Goal: Task Accomplishment & Management: Complete application form

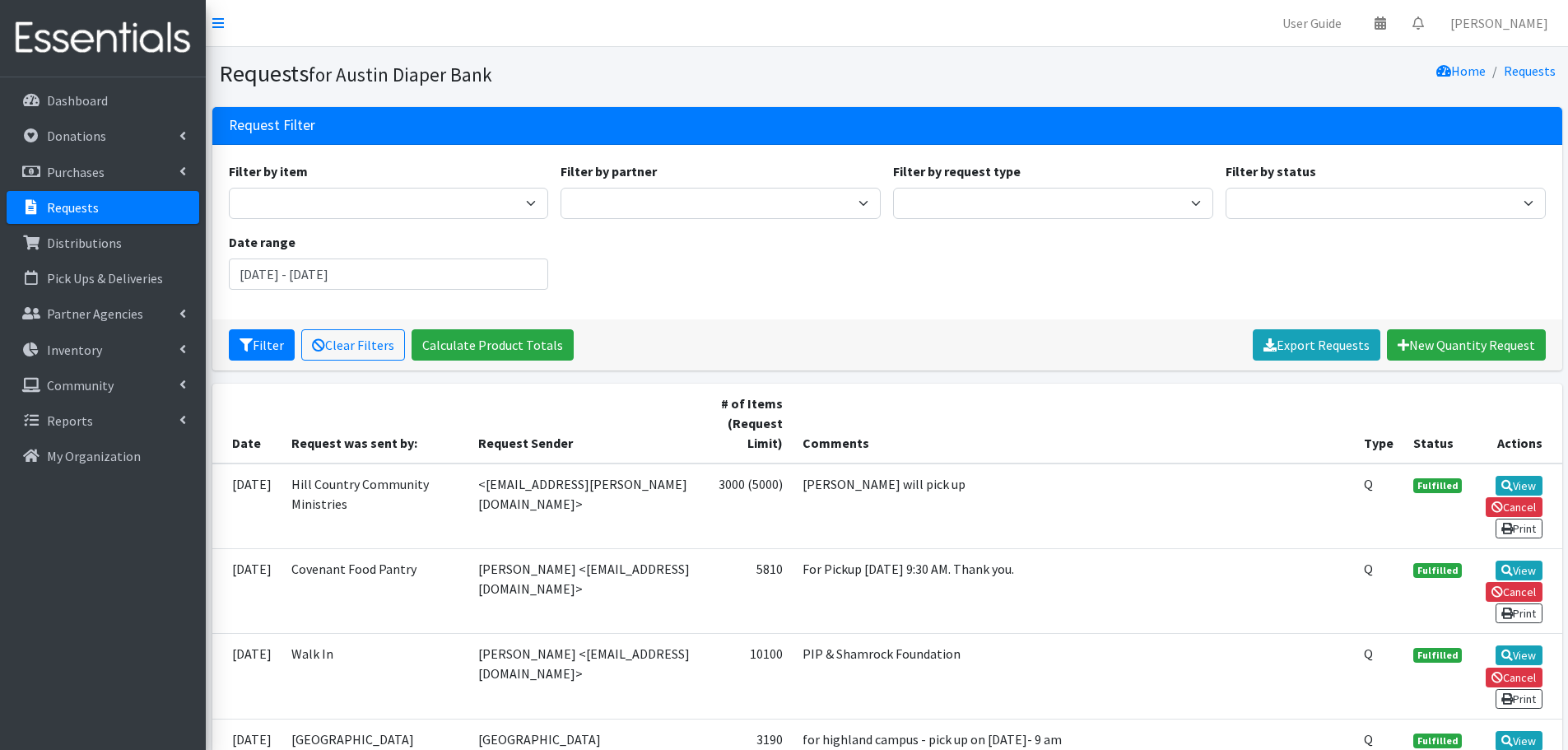
click at [60, 207] on p "Requests" at bounding box center [73, 207] width 52 height 16
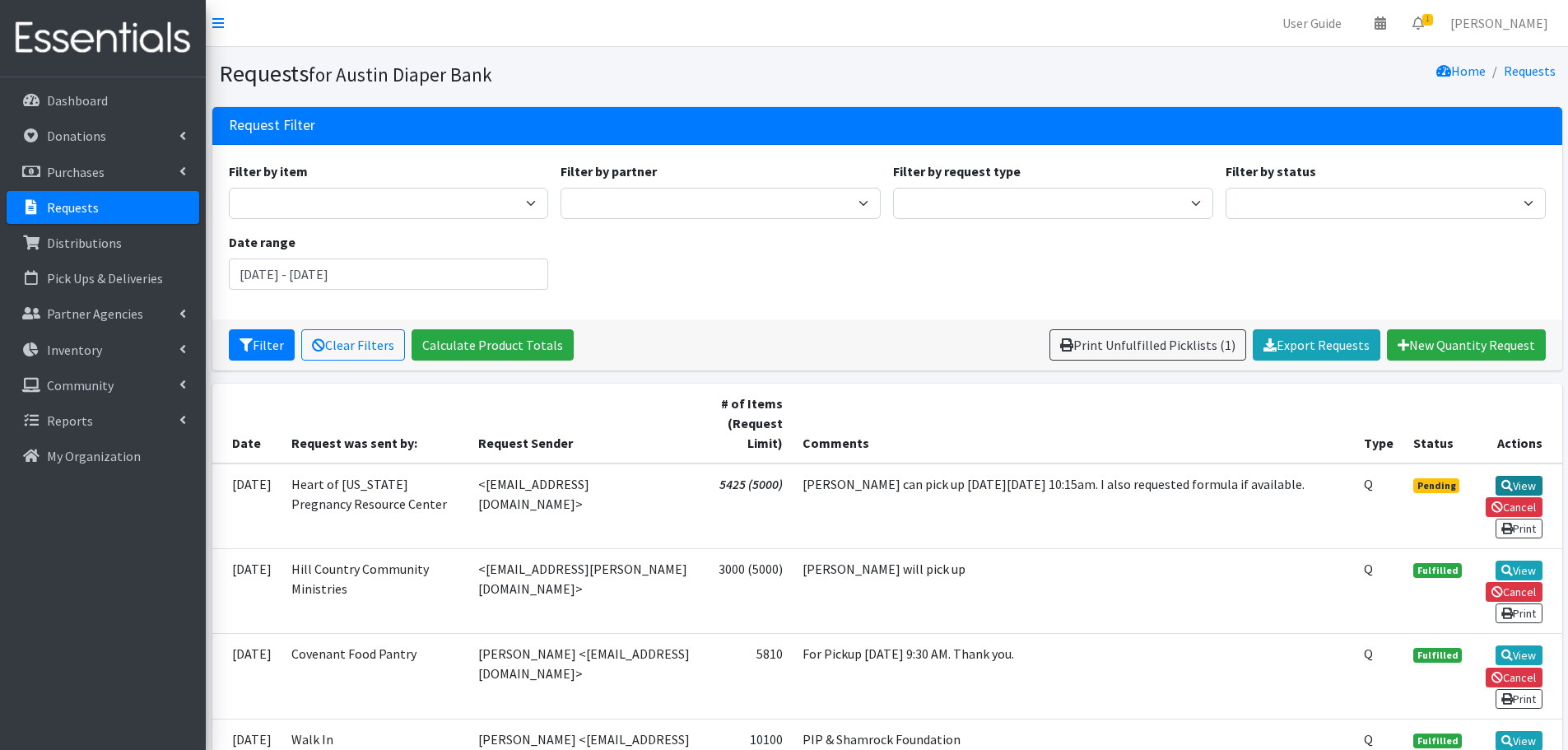
click at [1522, 485] on link "View" at bounding box center [1519, 485] width 47 height 19
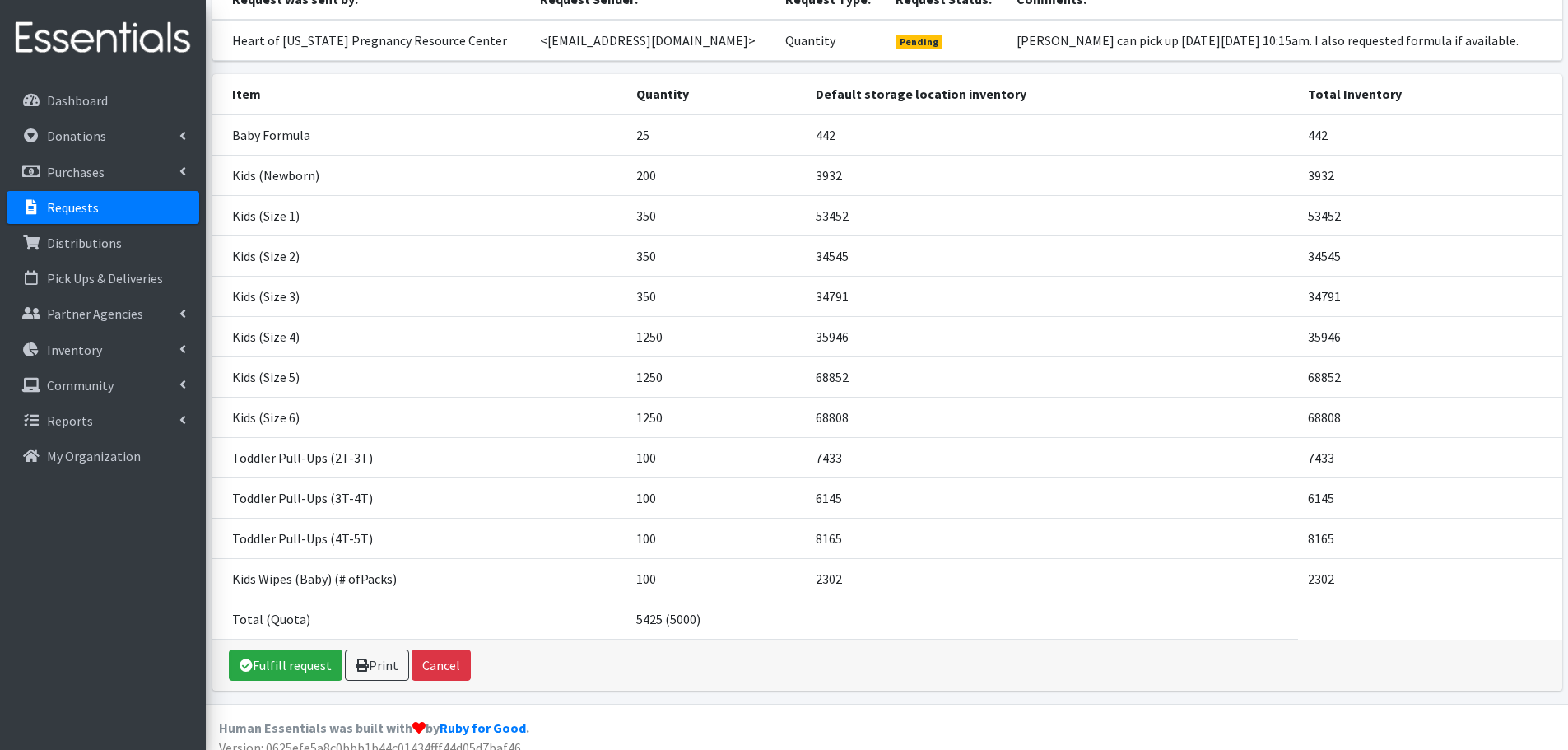
scroll to position [181, 0]
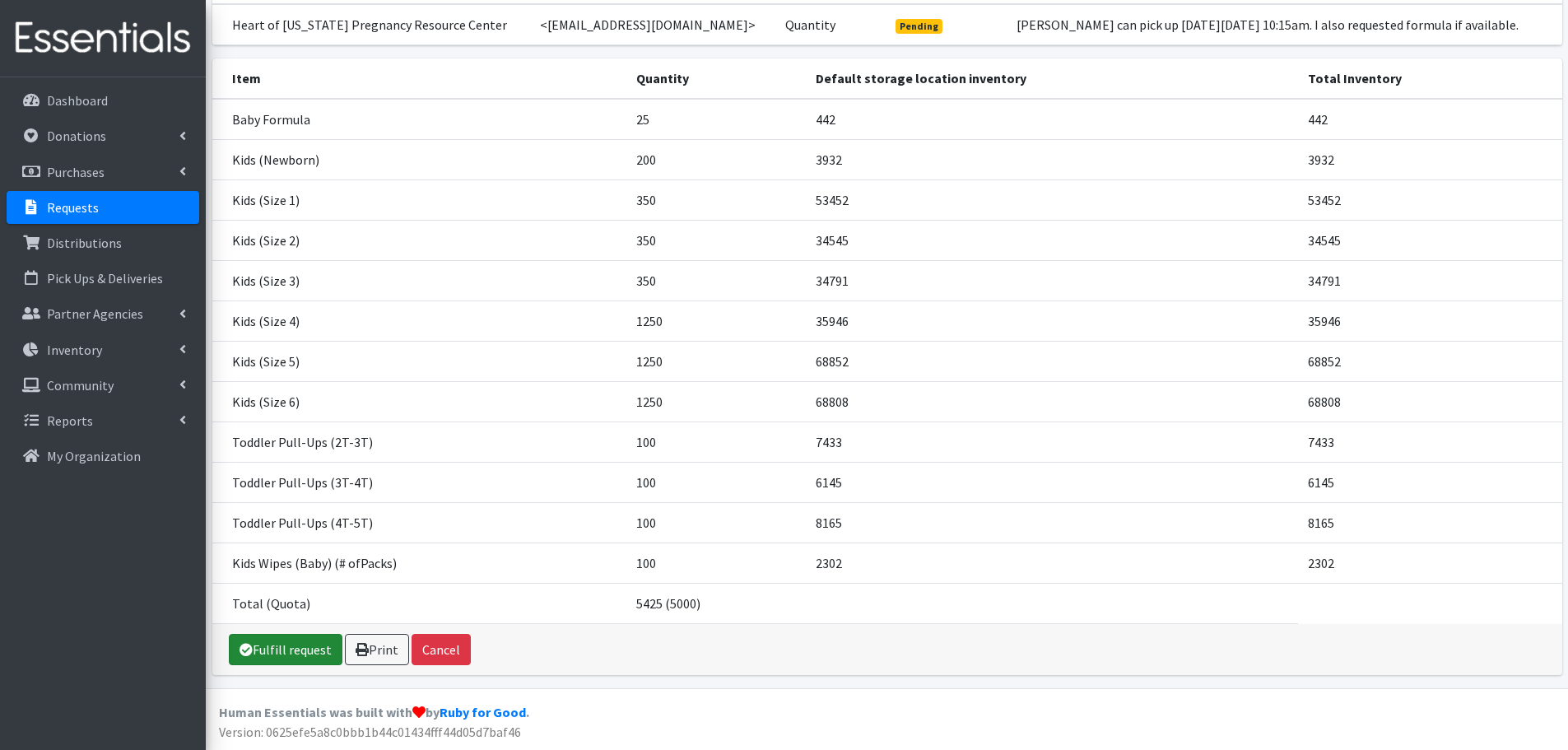
click at [282, 648] on link "Fulfill request" at bounding box center [285, 649] width 113 height 31
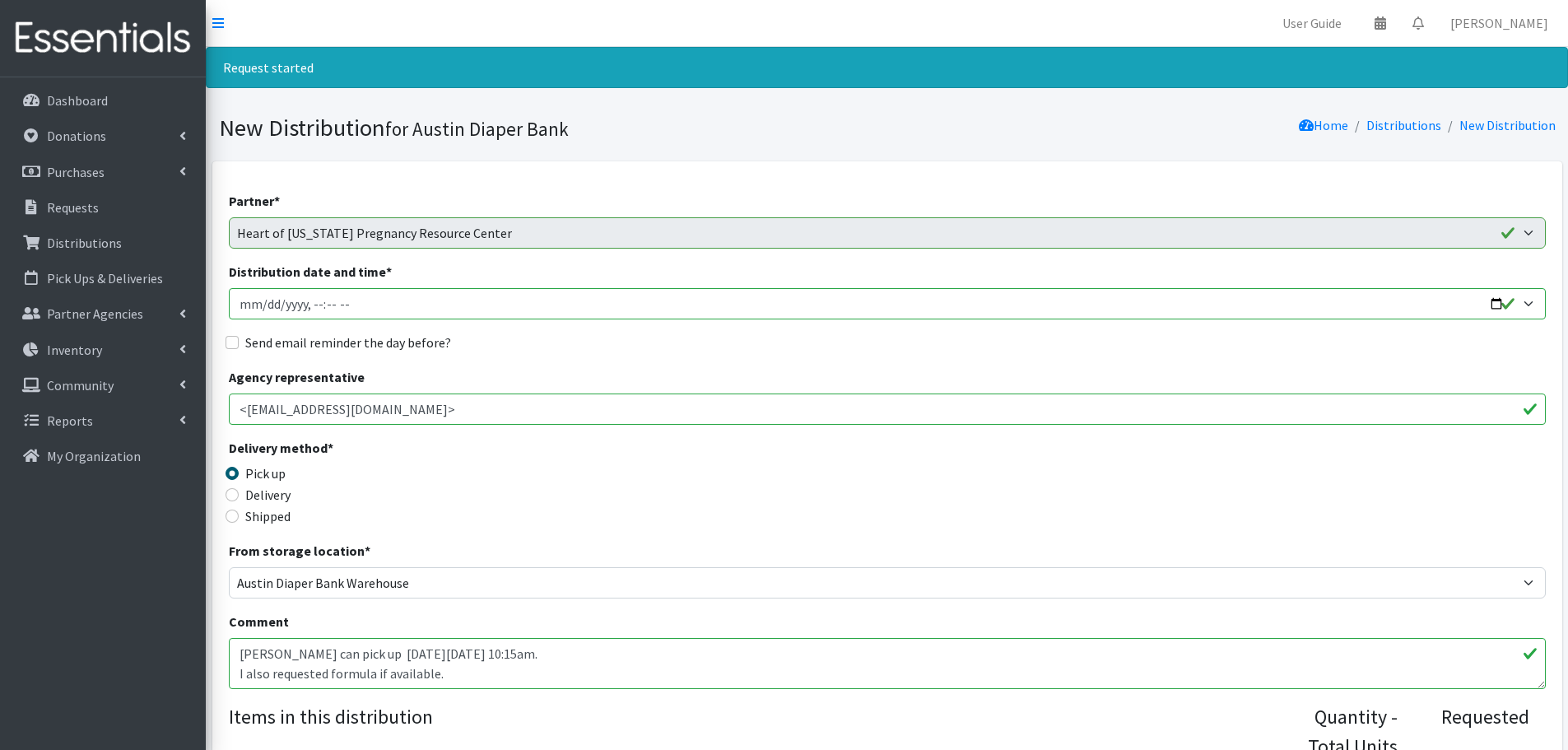
click at [266, 303] on input "Distribution date and time *" at bounding box center [887, 303] width 1317 height 31
click at [316, 300] on input "Distribution date and time *" at bounding box center [887, 303] width 1317 height 31
click at [309, 307] on input "Distribution date and time *" at bounding box center [887, 303] width 1317 height 31
type input "2025-10-23T10:30"
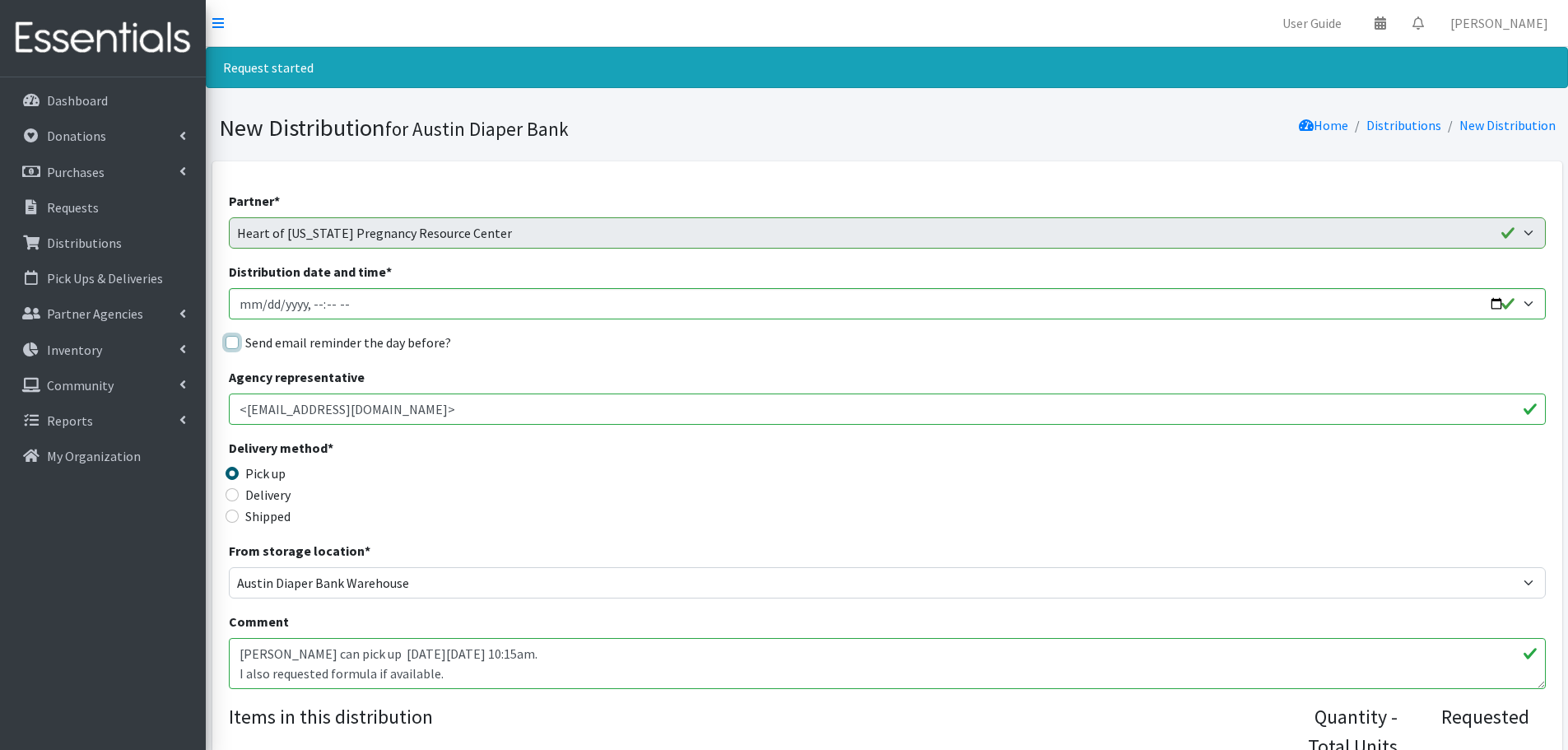
click at [227, 341] on input "Send email reminder the day before?" at bounding box center [233, 343] width 14 height 14
checkbox input "true"
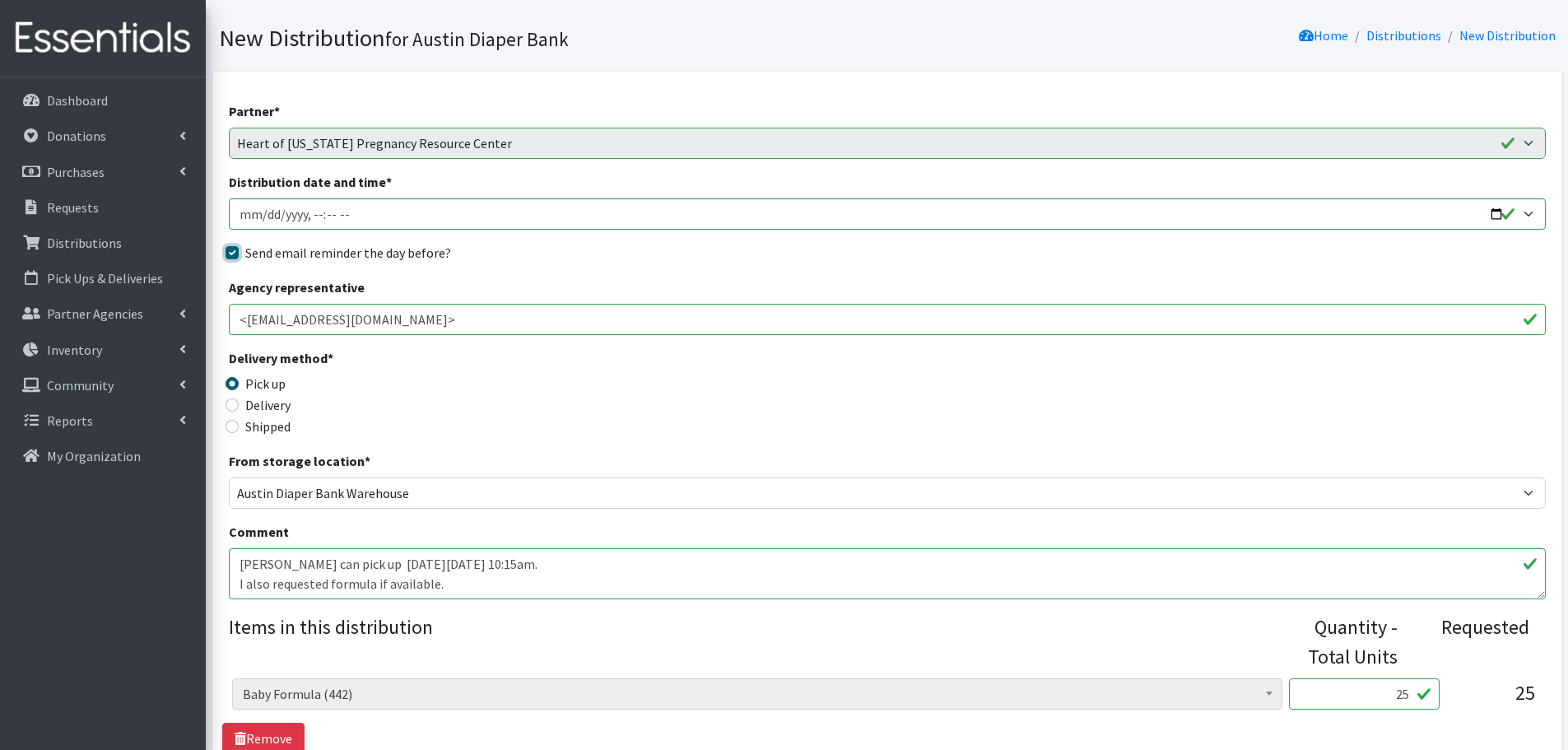
scroll to position [82, 0]
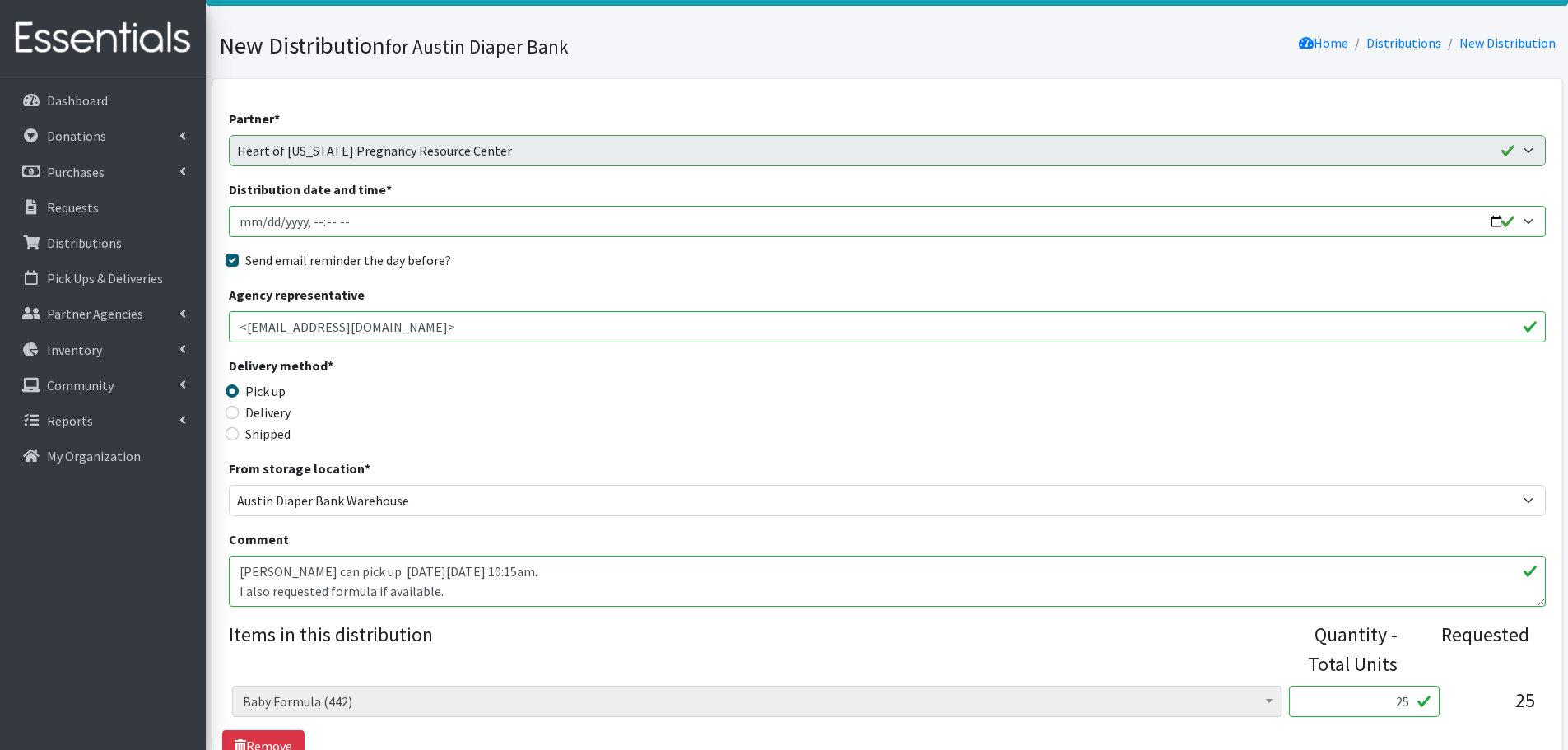
click at [330, 225] on input "Distribution date and time *" at bounding box center [887, 221] width 1317 height 31
type input "2025-10-23T10:15"
click at [742, 414] on div "Delivery method * Pick up Delivery Shipped Shipping cost" at bounding box center [887, 407] width 1317 height 103
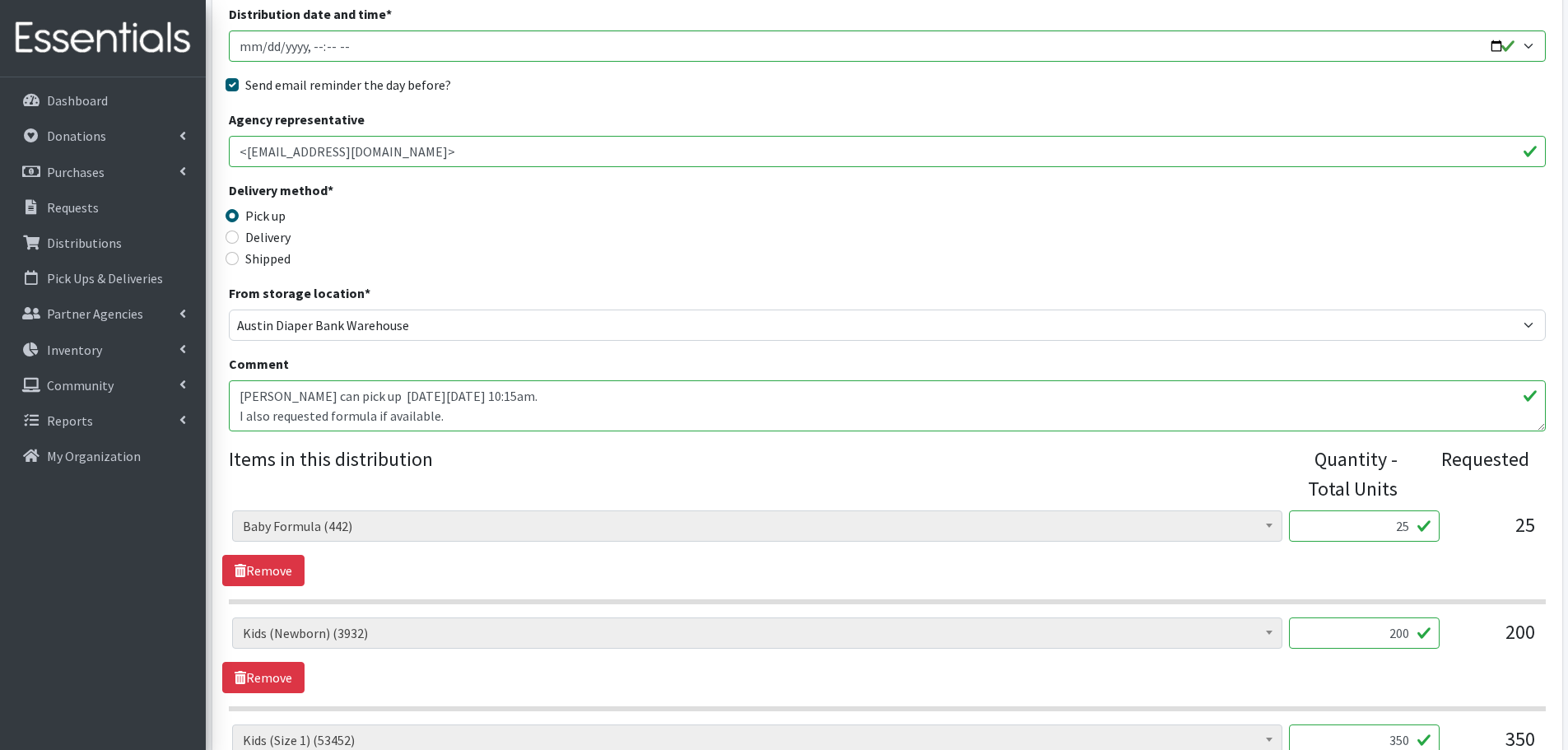
scroll to position [494, 0]
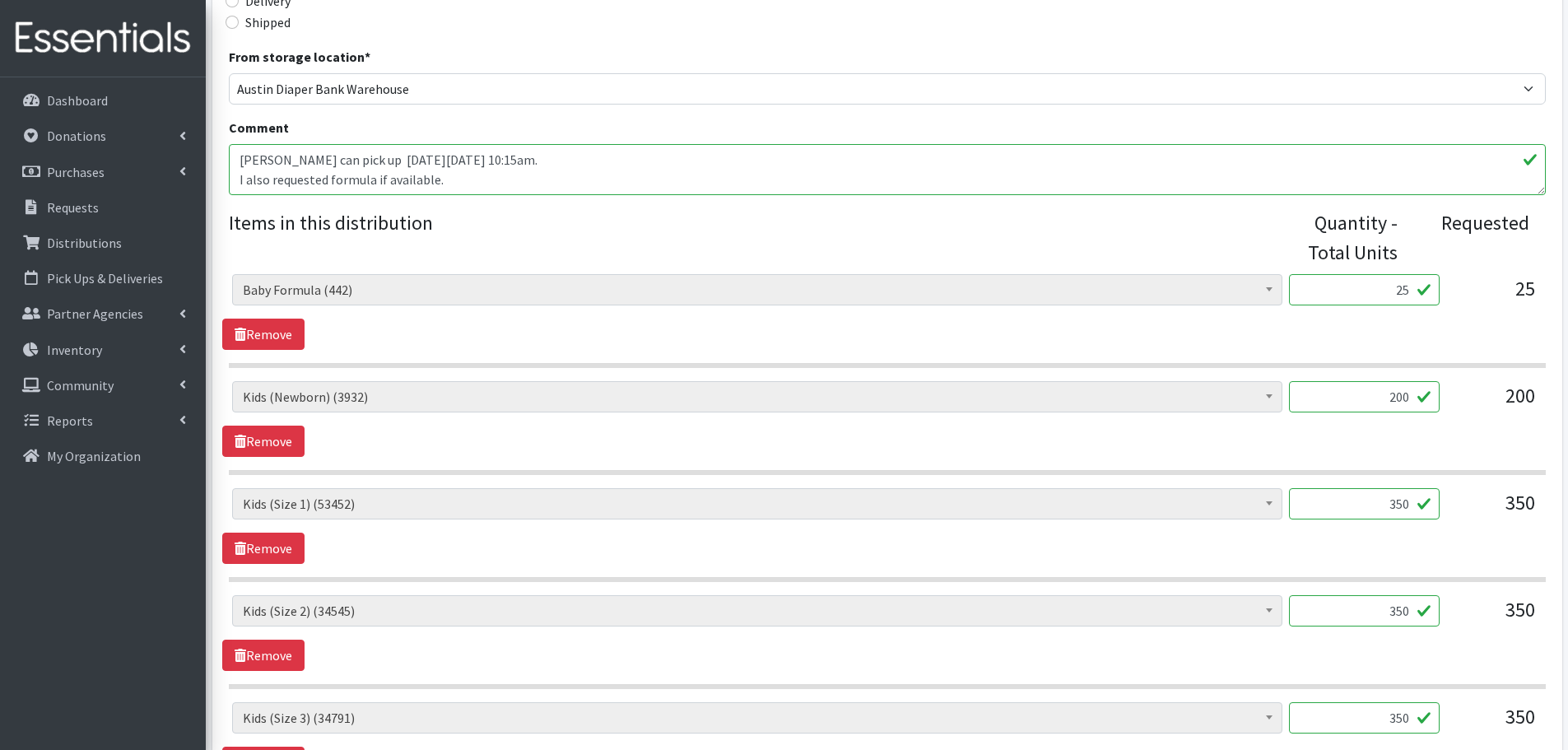
drag, startPoint x: 1398, startPoint y: 293, endPoint x: 1447, endPoint y: 274, distance: 52.6
click at [1447, 274] on div "Baby Formula (442) Kids (Newborn) (3932) Kids (Preemie) (312) Kids (Size 1) (53…" at bounding box center [886, 297] width 1309 height 45
type input "1"
click at [1491, 347] on div "Baby Formula (442) Kids (Newborn) (3932) Kids (Preemie) (312) Kids (Size 1) (53…" at bounding box center [887, 312] width 1330 height 76
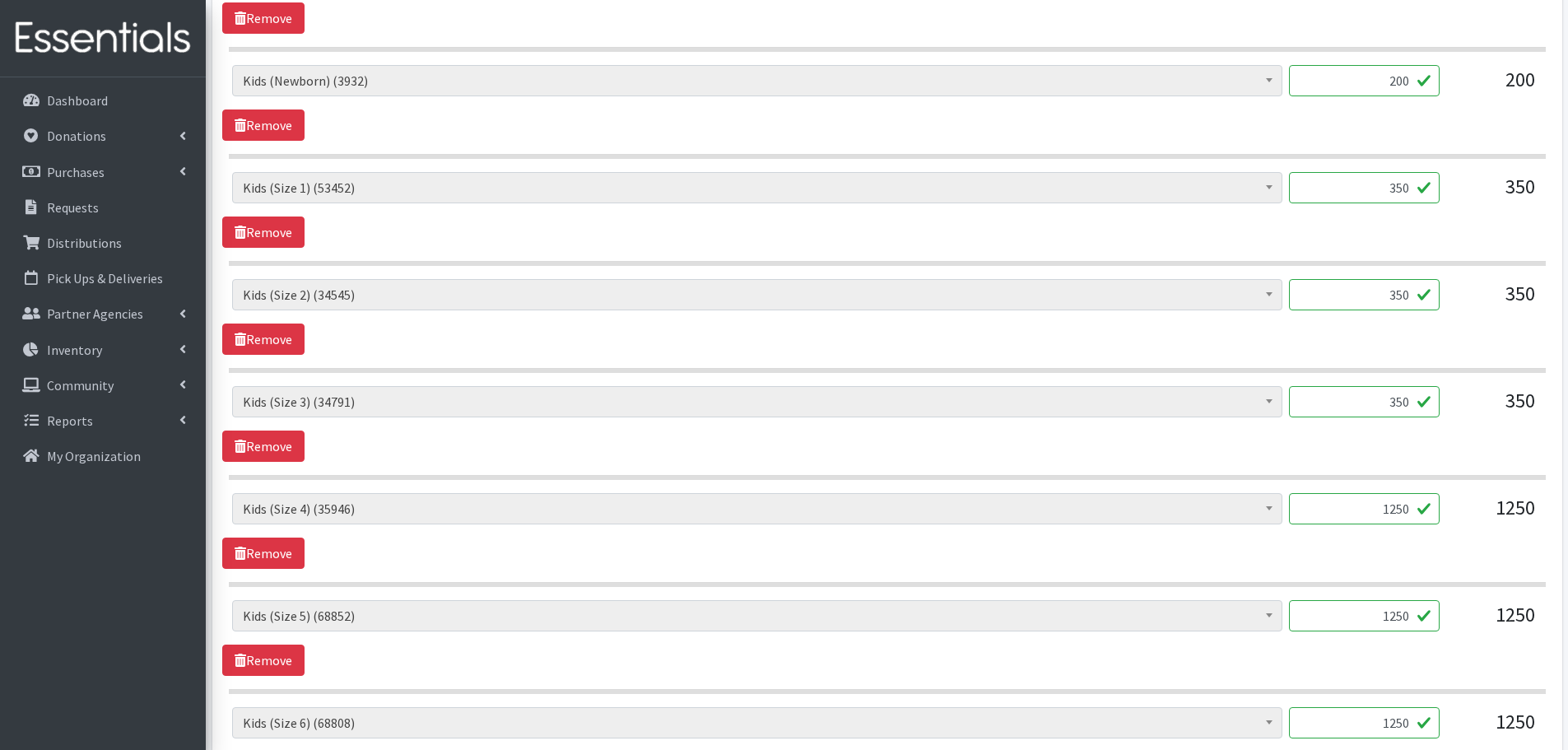
scroll to position [905, 0]
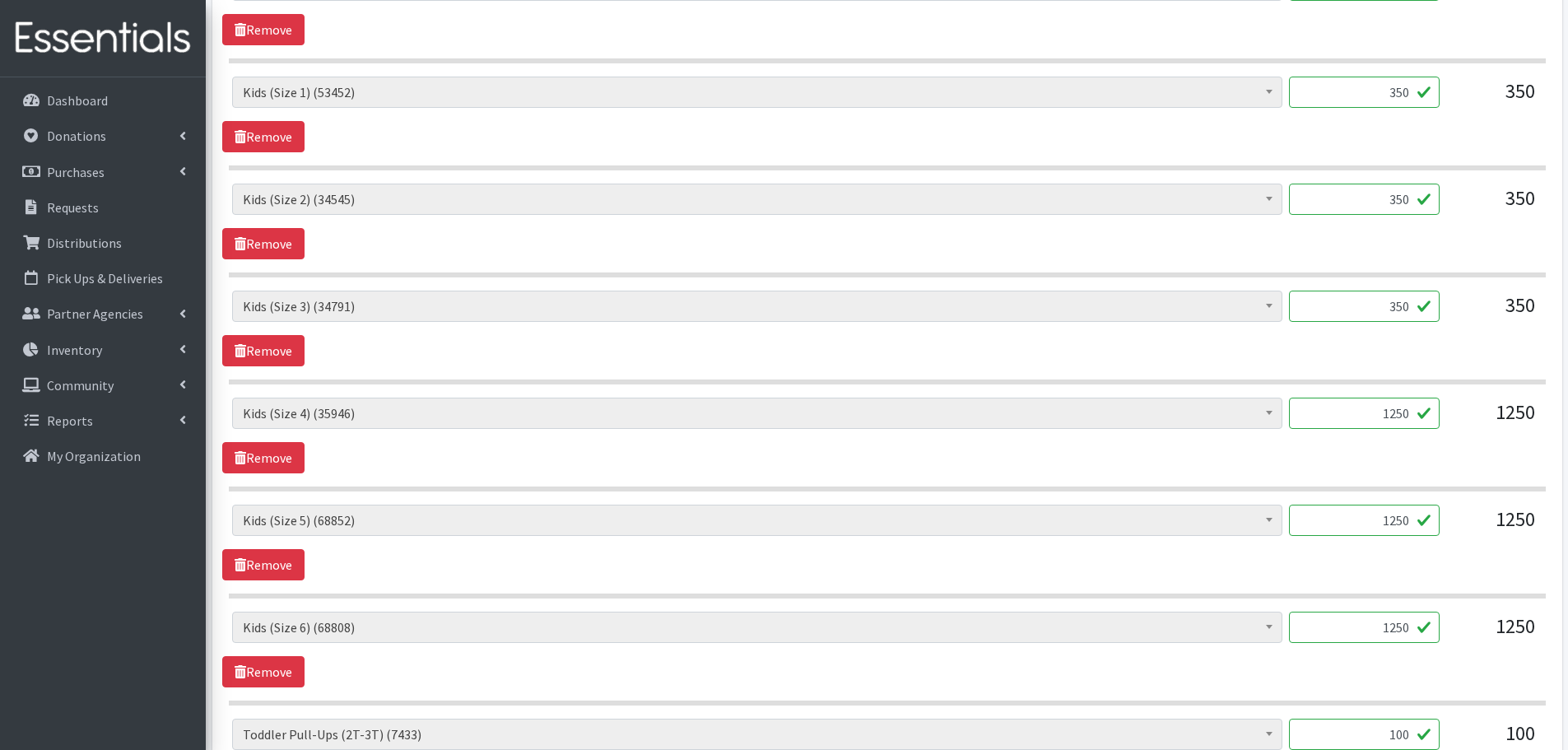
drag, startPoint x: 1361, startPoint y: 407, endPoint x: 1448, endPoint y: 416, distance: 87.5
click at [1448, 416] on div "Baby Formula (442) Kids (Newborn) (3932) Kids (Preemie) (312) Kids (Size 1) (53…" at bounding box center [886, 420] width 1309 height 45
type input "1000"
drag, startPoint x: 1371, startPoint y: 519, endPoint x: 1470, endPoint y: 527, distance: 99.3
click at [1470, 527] on div "Baby Formula (442) Kids (Newborn) (3932) Kids (Preemie) (312) Kids (Size 1) (53…" at bounding box center [886, 527] width 1309 height 45
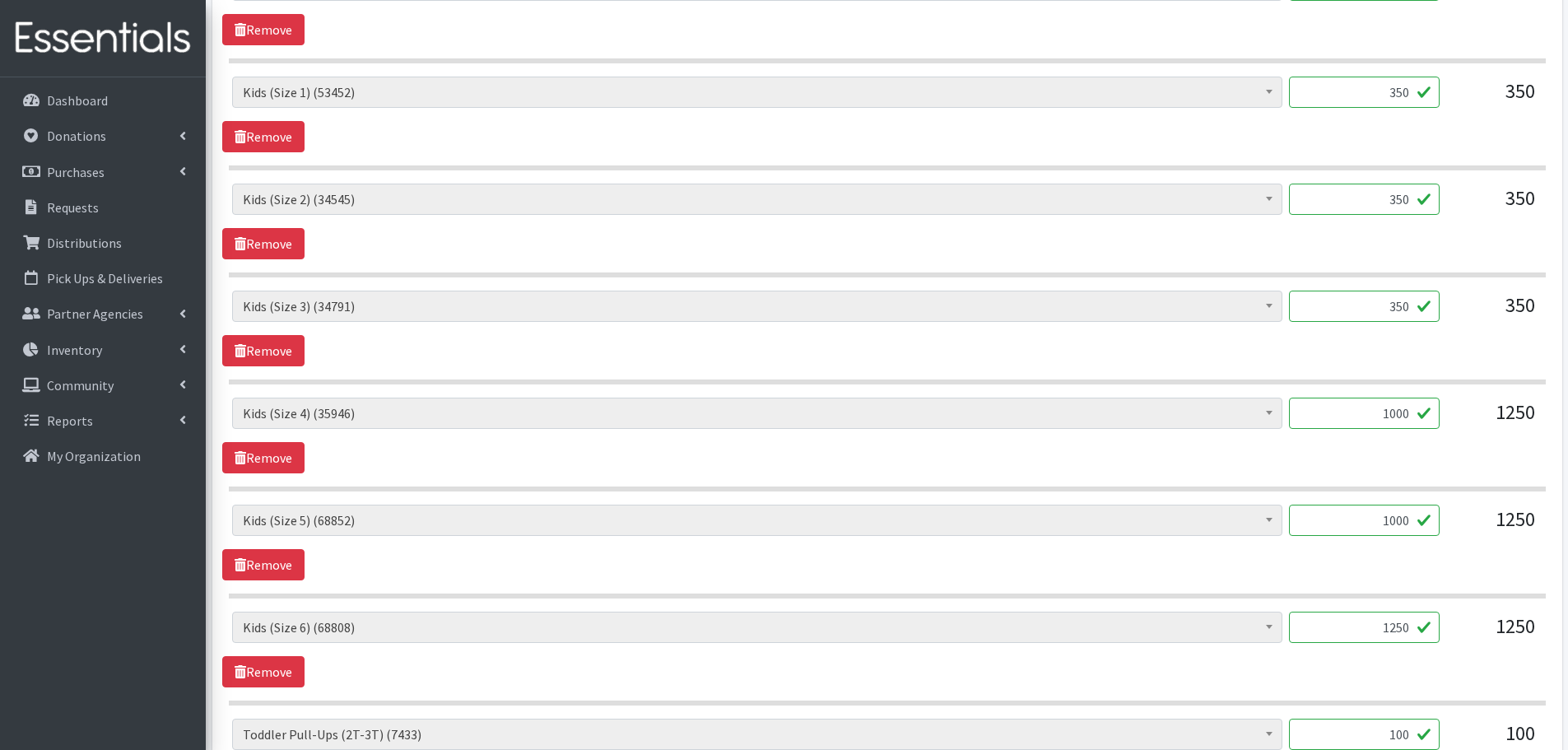
type input "1000"
drag, startPoint x: 1373, startPoint y: 641, endPoint x: 1477, endPoint y: 635, distance: 104.2
click at [1477, 635] on div "Baby Formula (442) Kids (Newborn) (3932) Kids (Preemie) (312) Kids (Size 1) (53…" at bounding box center [886, 634] width 1309 height 45
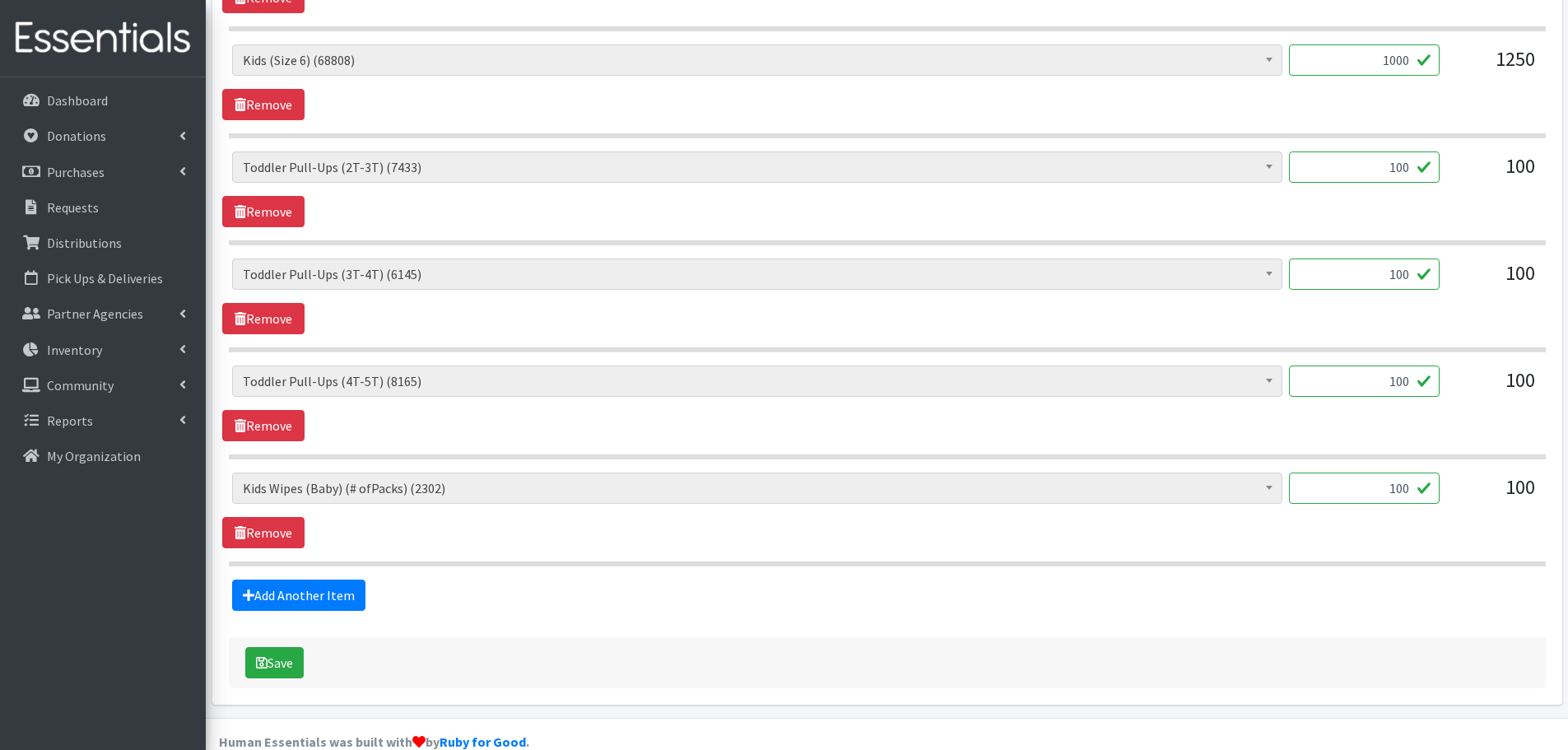
scroll to position [1482, 0]
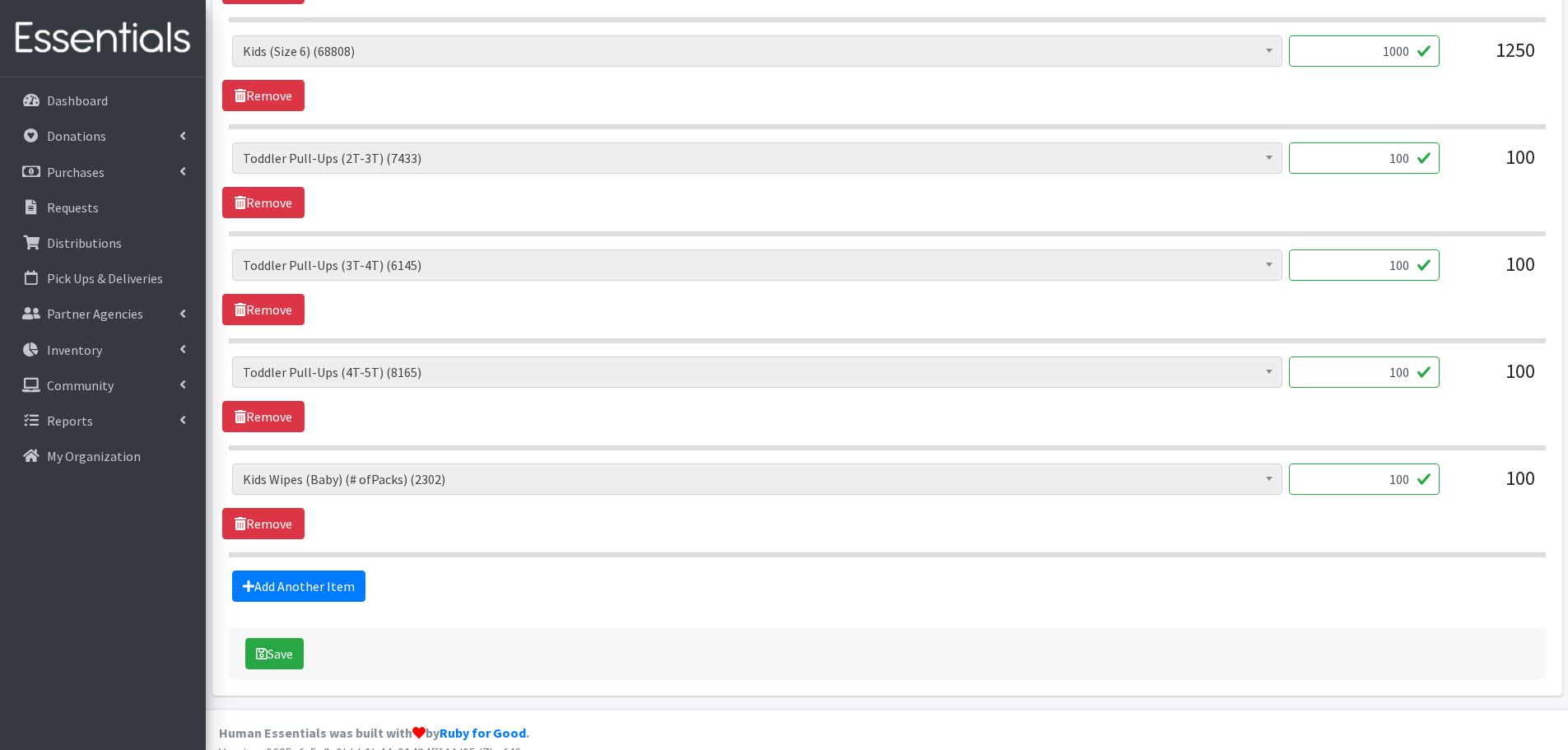
type input "1000"
drag, startPoint x: 1367, startPoint y: 467, endPoint x: 1450, endPoint y: 485, distance: 84.9
click at [1450, 485] on div "Baby Formula (442) Kids (Newborn) (3932) Kids (Preemie) (312) Kids (Size 1) (53…" at bounding box center [886, 485] width 1309 height 45
type input "1"
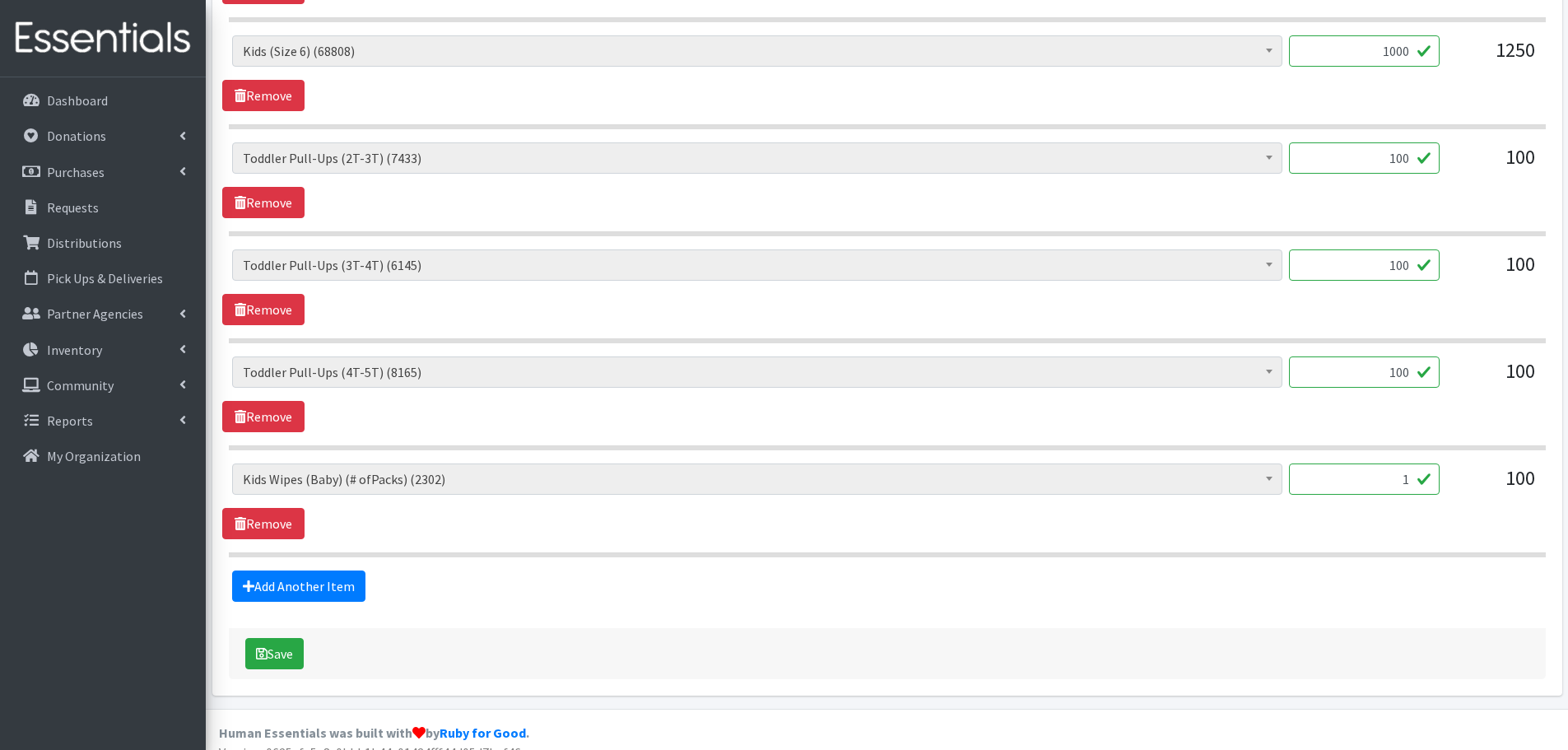
scroll to position [1502, 0]
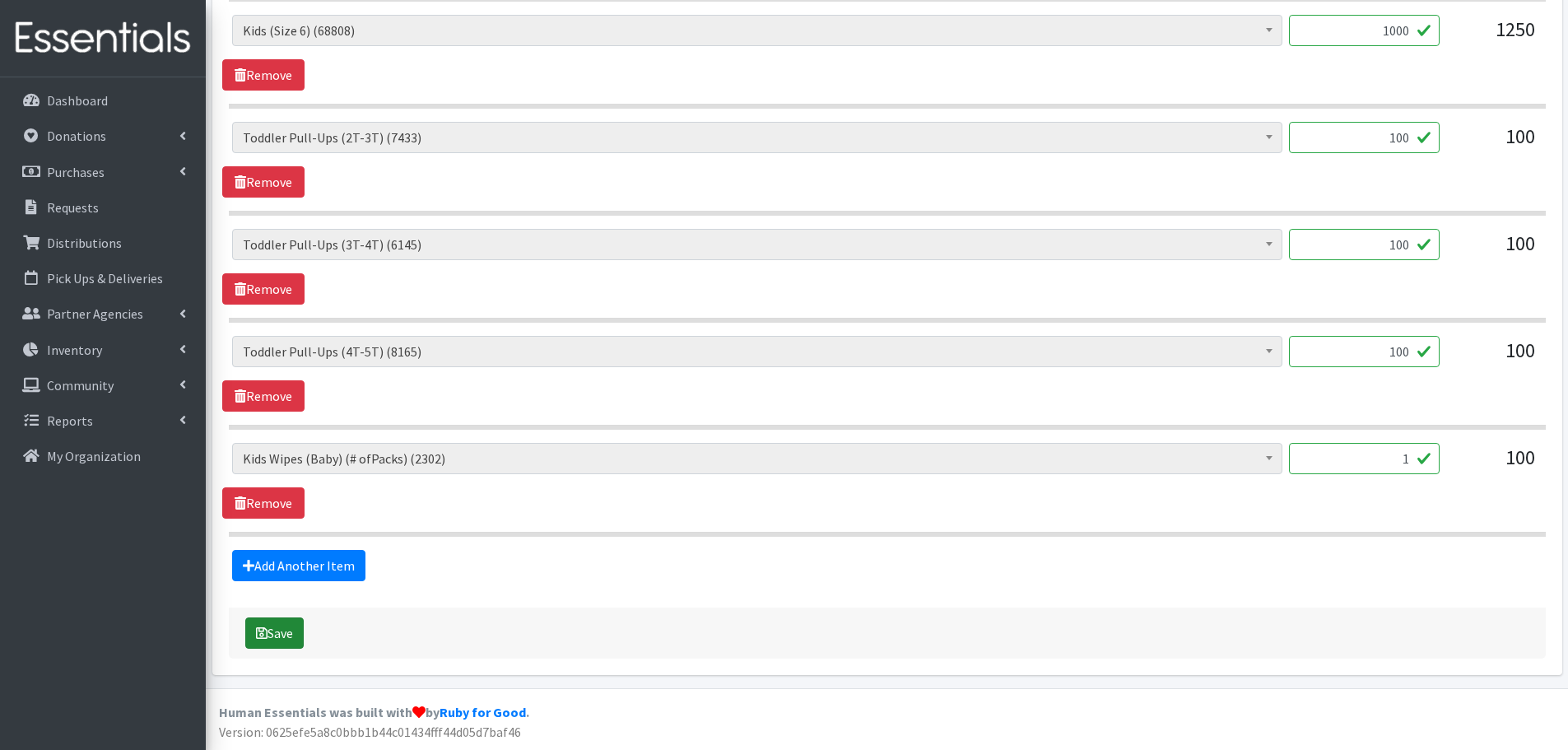
click at [283, 628] on button "Save" at bounding box center [274, 633] width 58 height 31
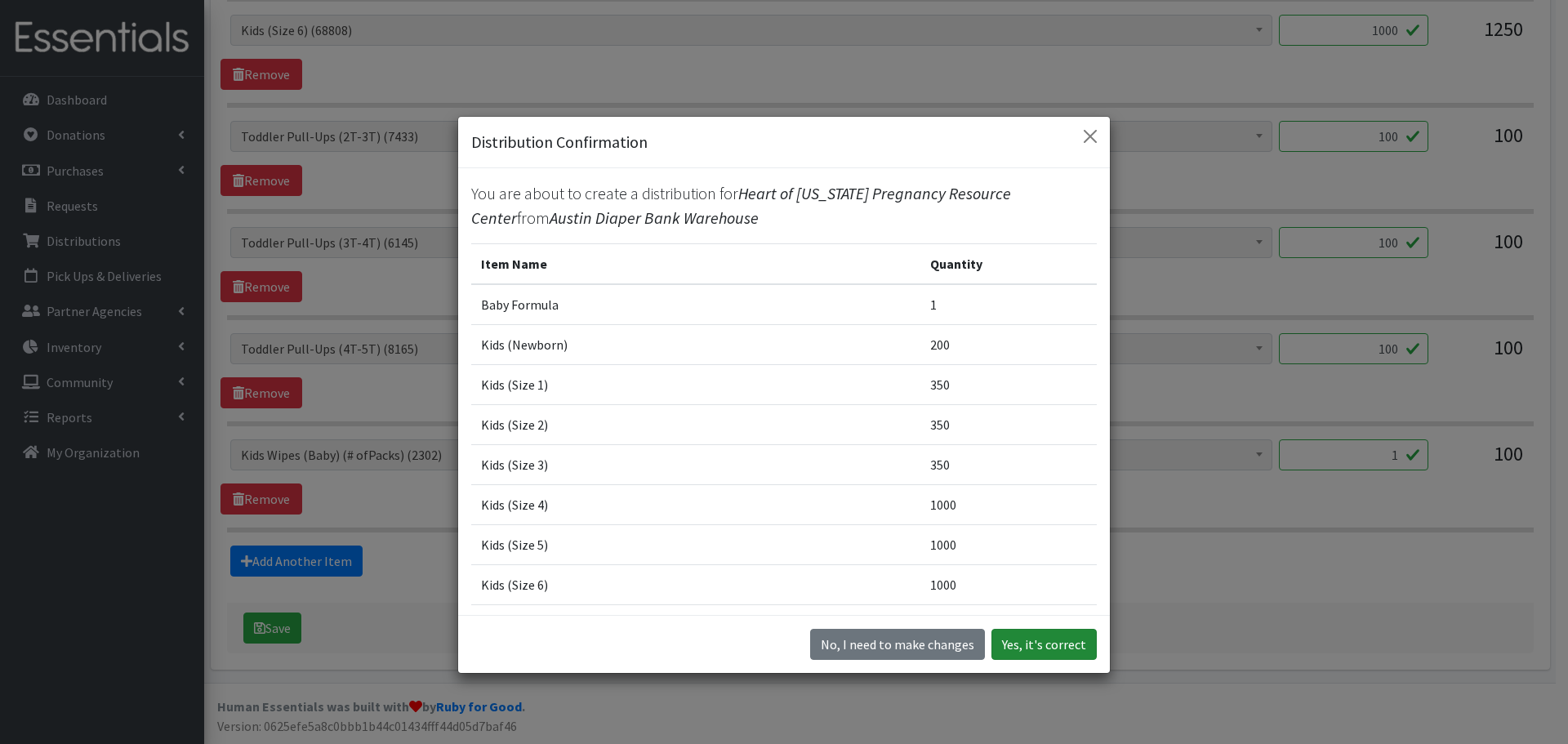
click at [1044, 648] on button "Yes, it's correct" at bounding box center [1044, 644] width 106 height 31
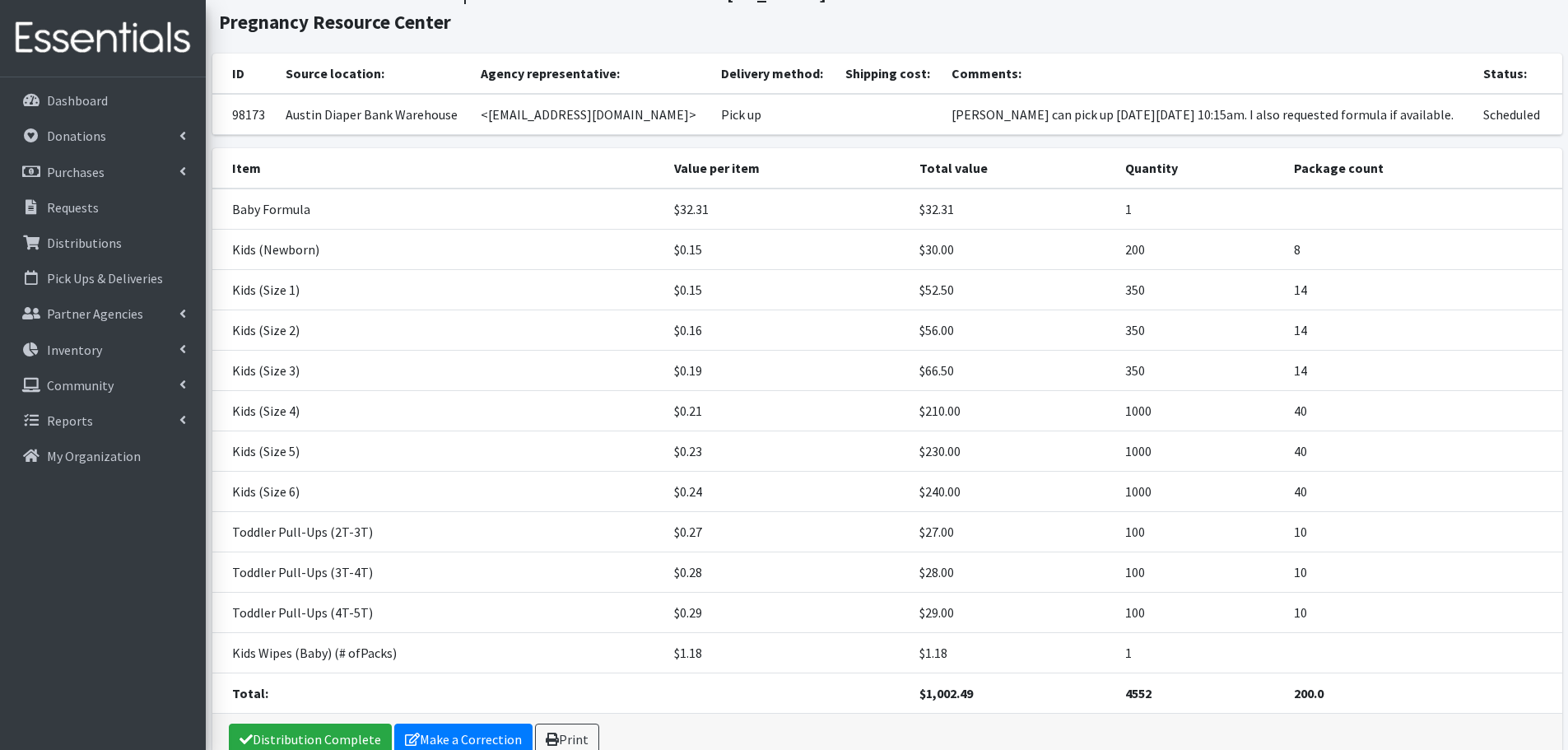
scroll to position [226, 0]
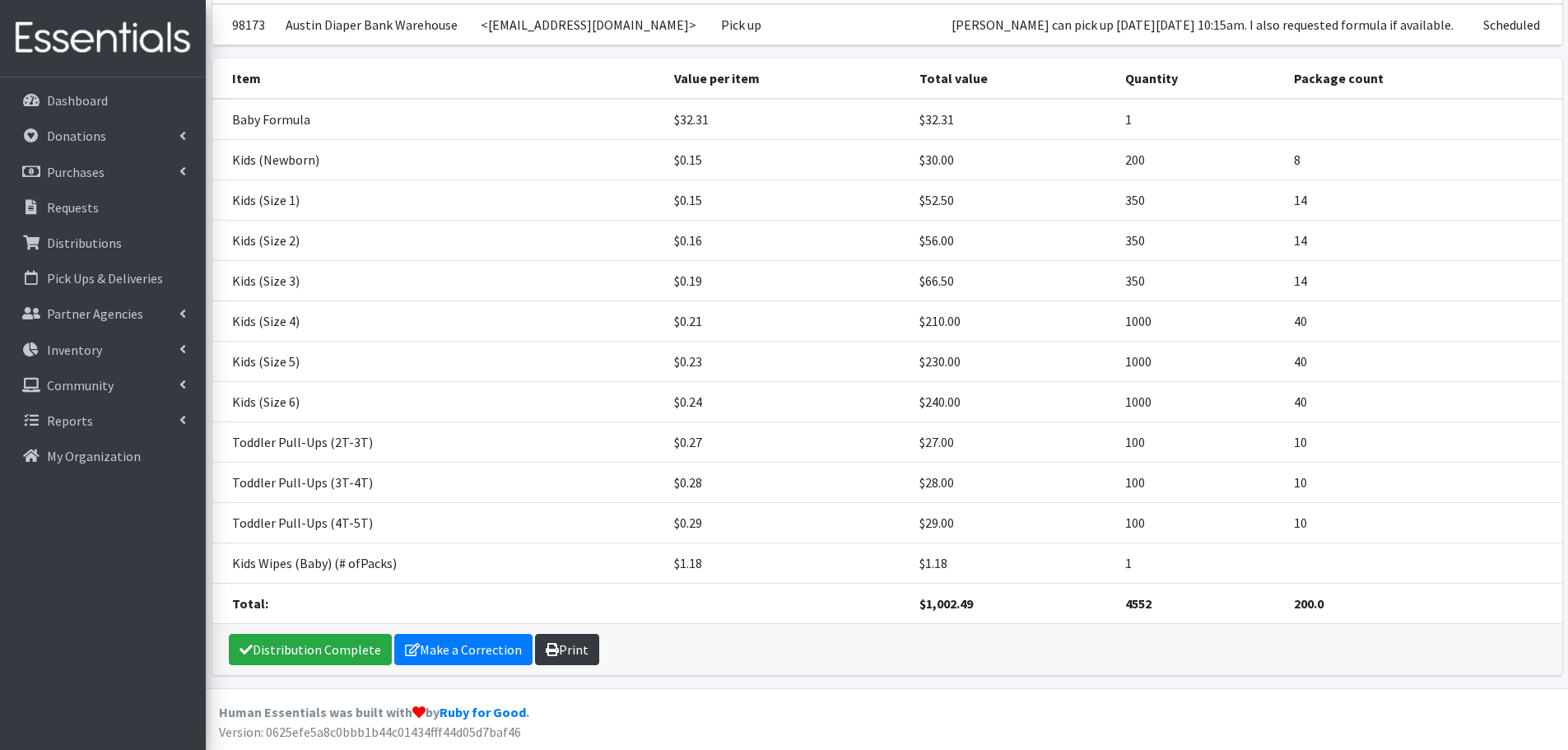
click at [566, 647] on link "Print" at bounding box center [567, 649] width 64 height 31
click at [68, 204] on p "Requests" at bounding box center [73, 207] width 52 height 16
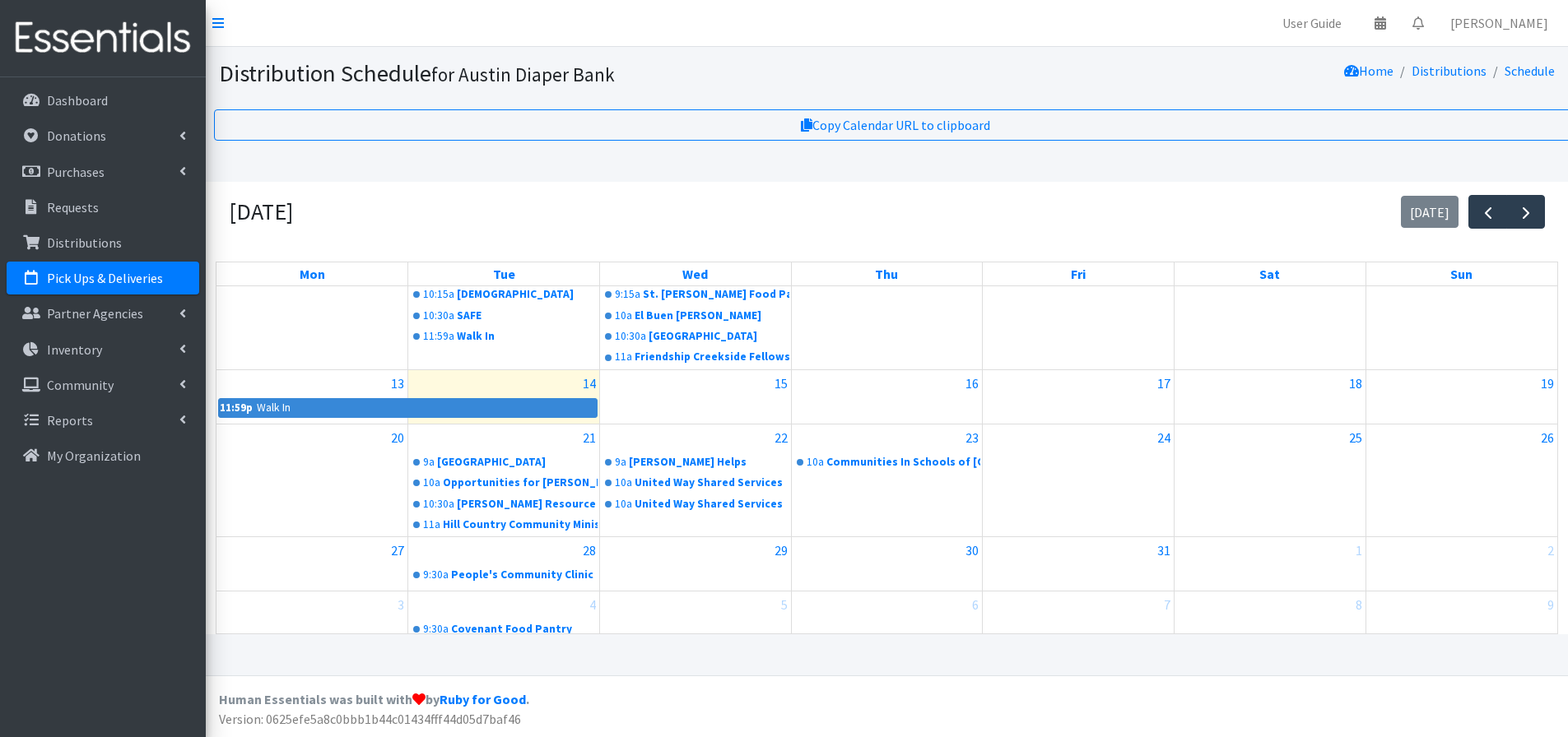
scroll to position [229, 0]
